Goal: Find specific page/section: Find specific page/section

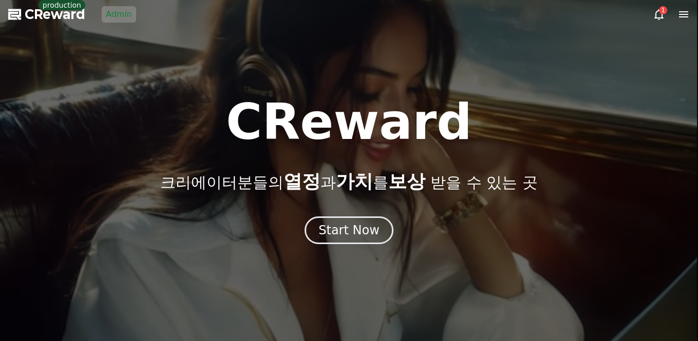
click at [109, 15] on link "Admin" at bounding box center [119, 14] width 34 height 16
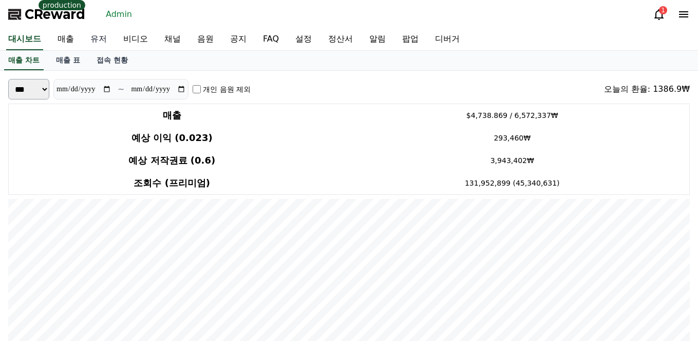
click at [98, 41] on link "유저" at bounding box center [98, 40] width 33 height 22
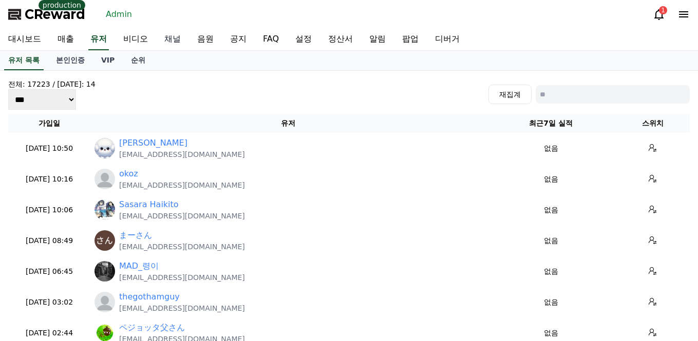
click at [156, 41] on link "채널" at bounding box center [172, 40] width 33 height 22
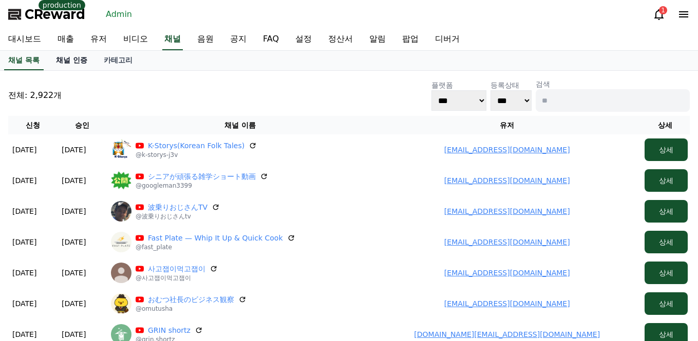
click at [73, 60] on link "채널 인증" at bounding box center [72, 61] width 48 height 20
